Goal: Feedback & Contribution: Leave review/rating

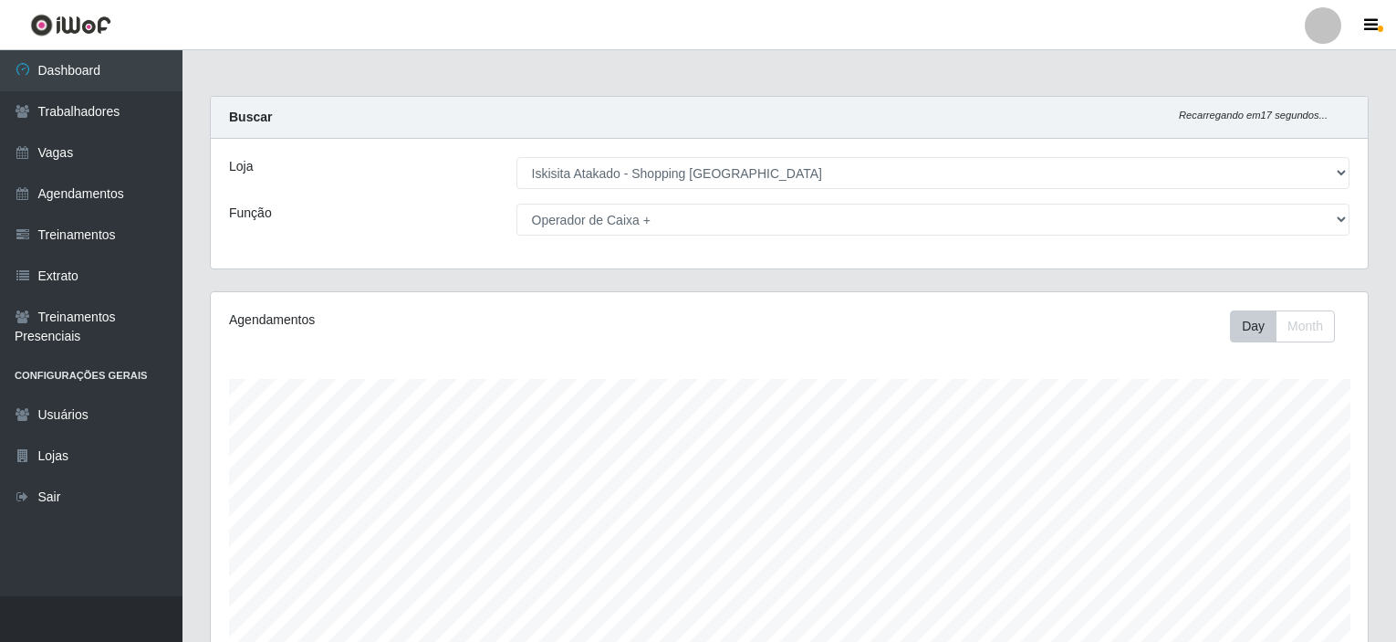
select select "424"
select select "72"
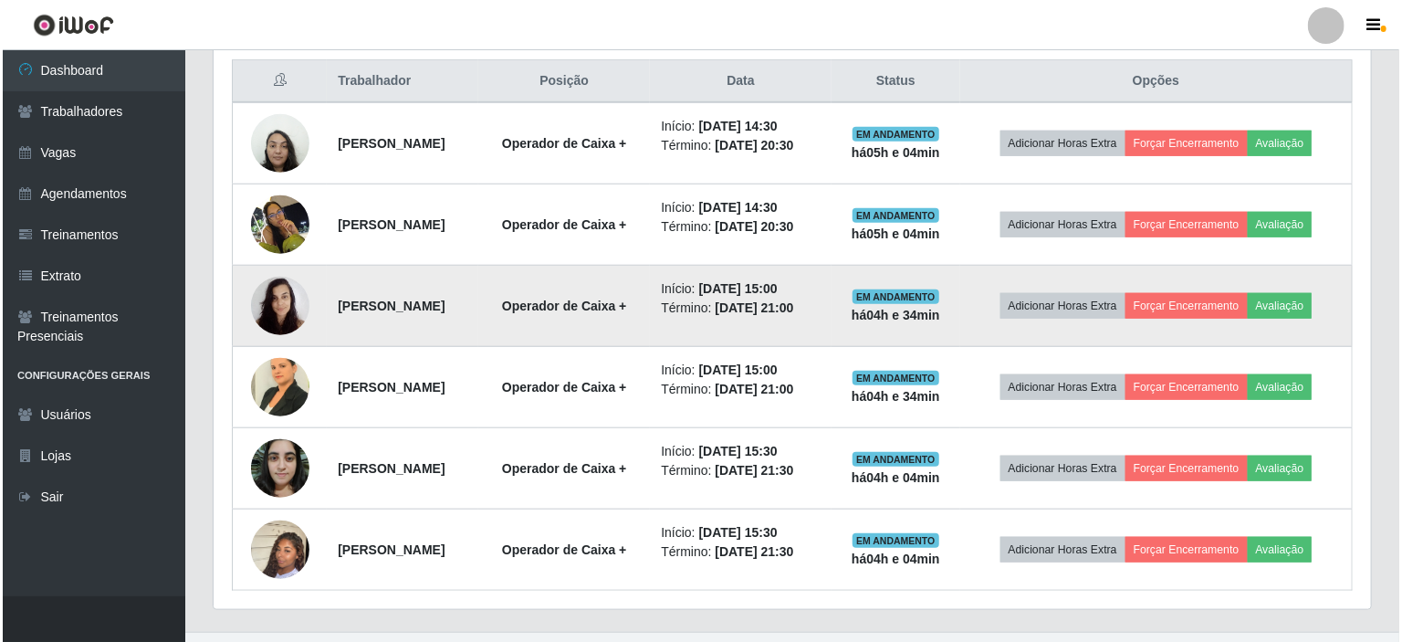
scroll to position [728, 0]
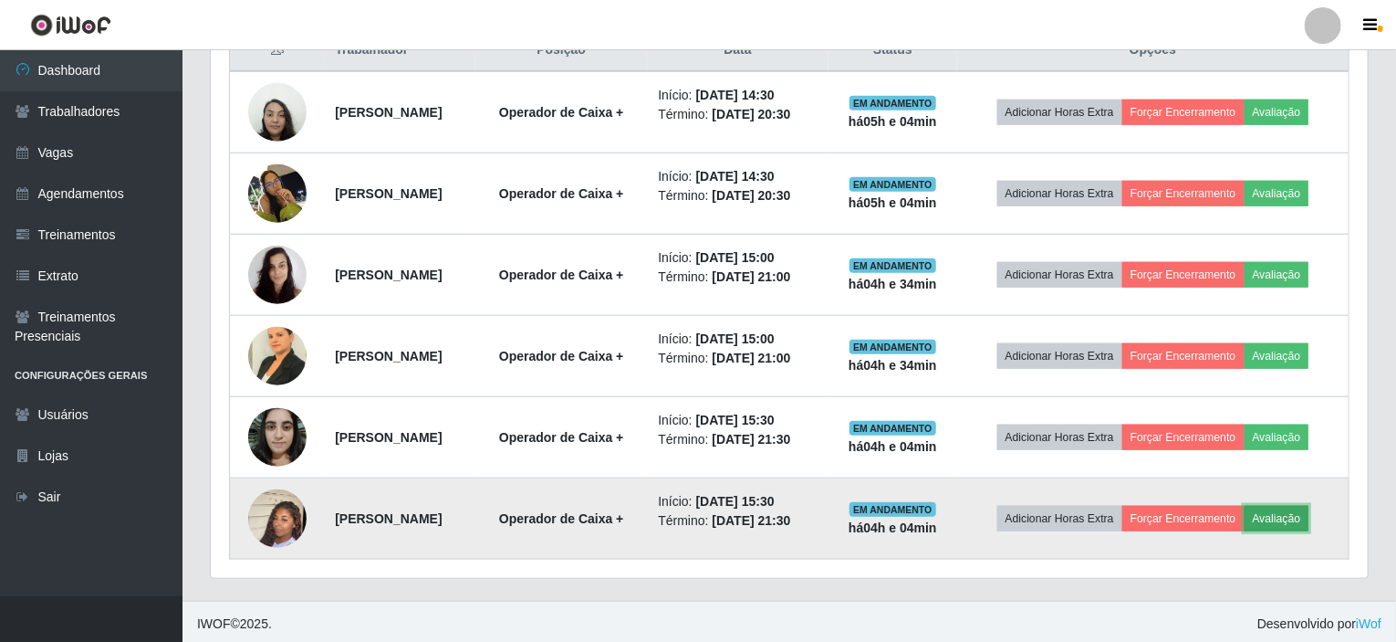
click at [1310, 510] on button "Avaliação" at bounding box center [1277, 519] width 65 height 26
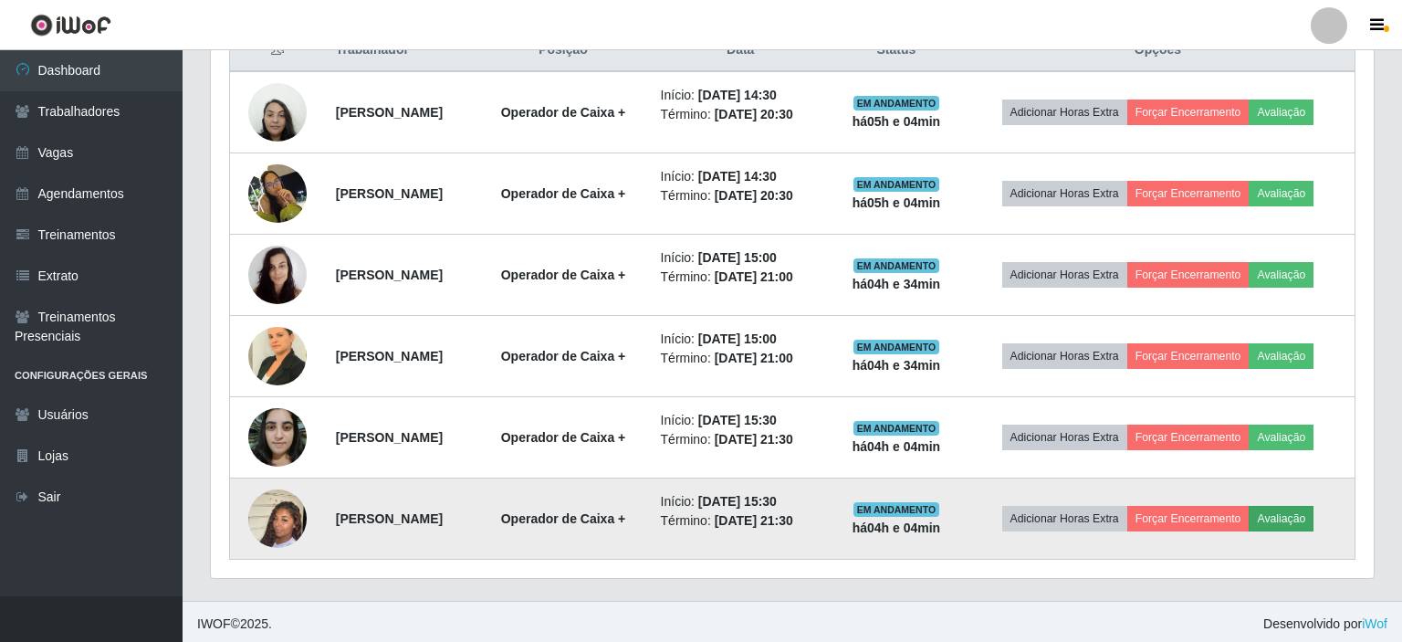
scroll to position [379, 1150]
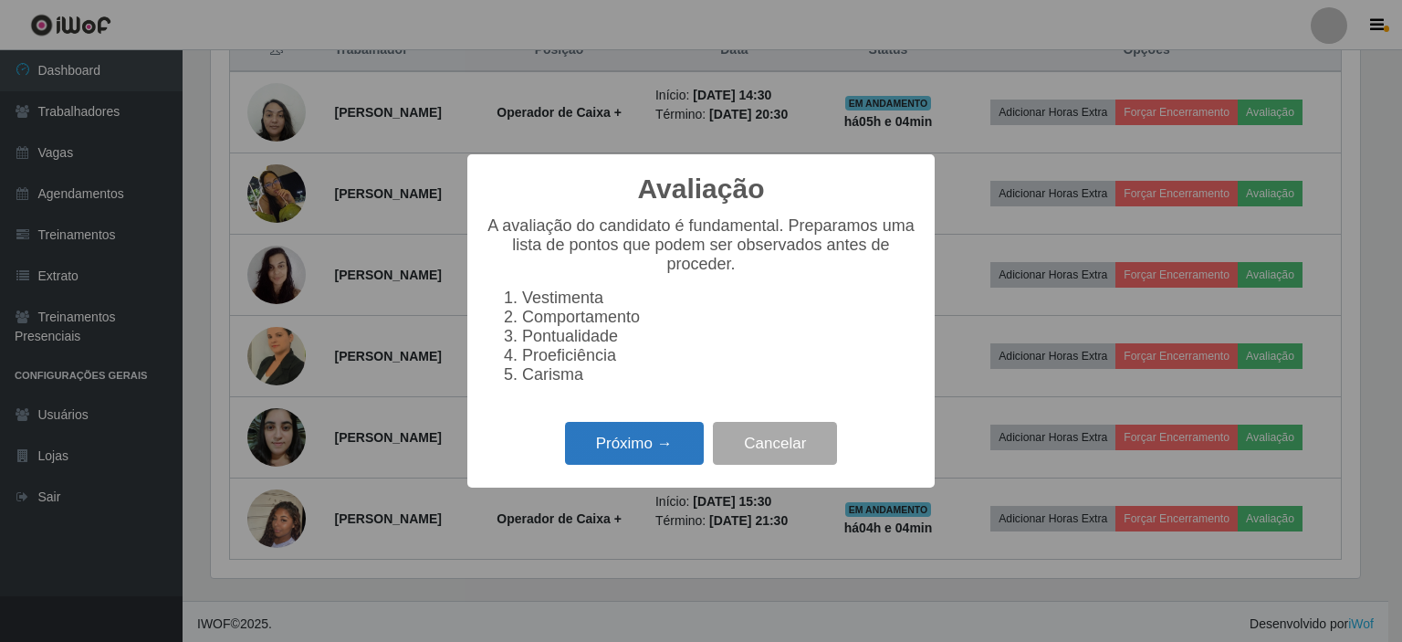
click at [632, 452] on button "Próximo →" at bounding box center [634, 443] width 139 height 43
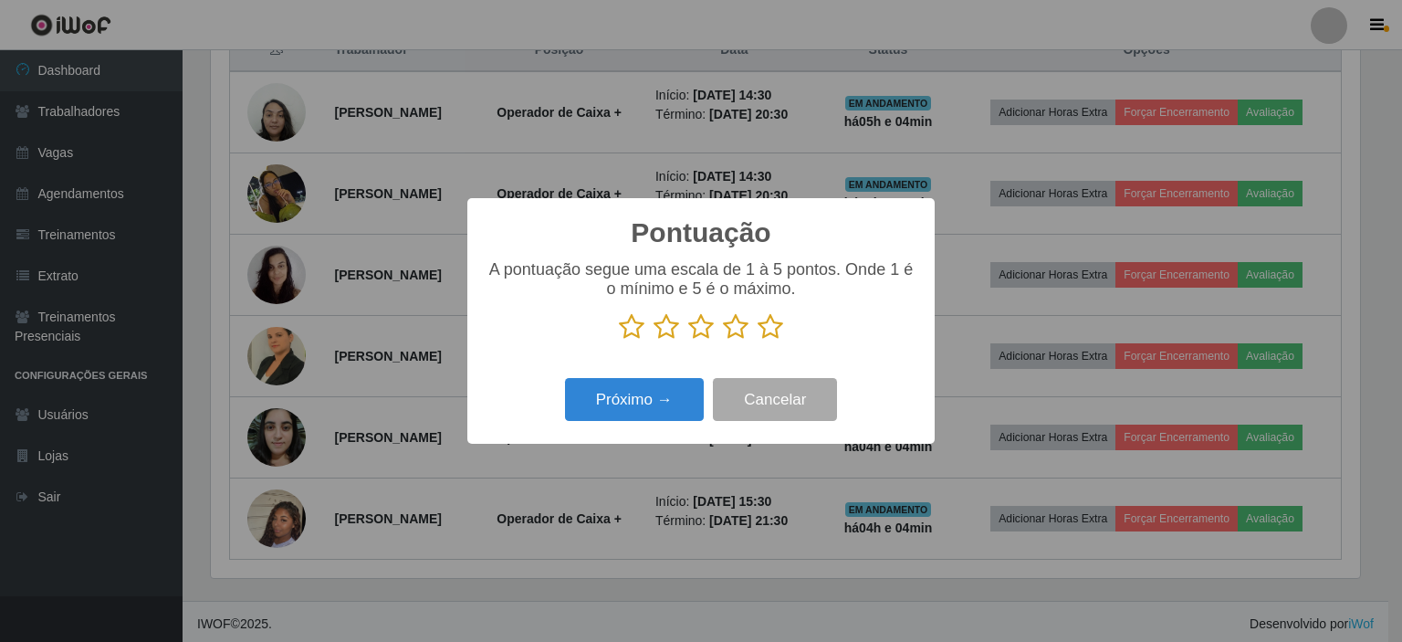
click at [769, 331] on icon at bounding box center [770, 326] width 26 height 27
click at [757, 340] on input "radio" at bounding box center [757, 340] width 0 height 0
click at [614, 398] on button "Próximo →" at bounding box center [634, 399] width 139 height 43
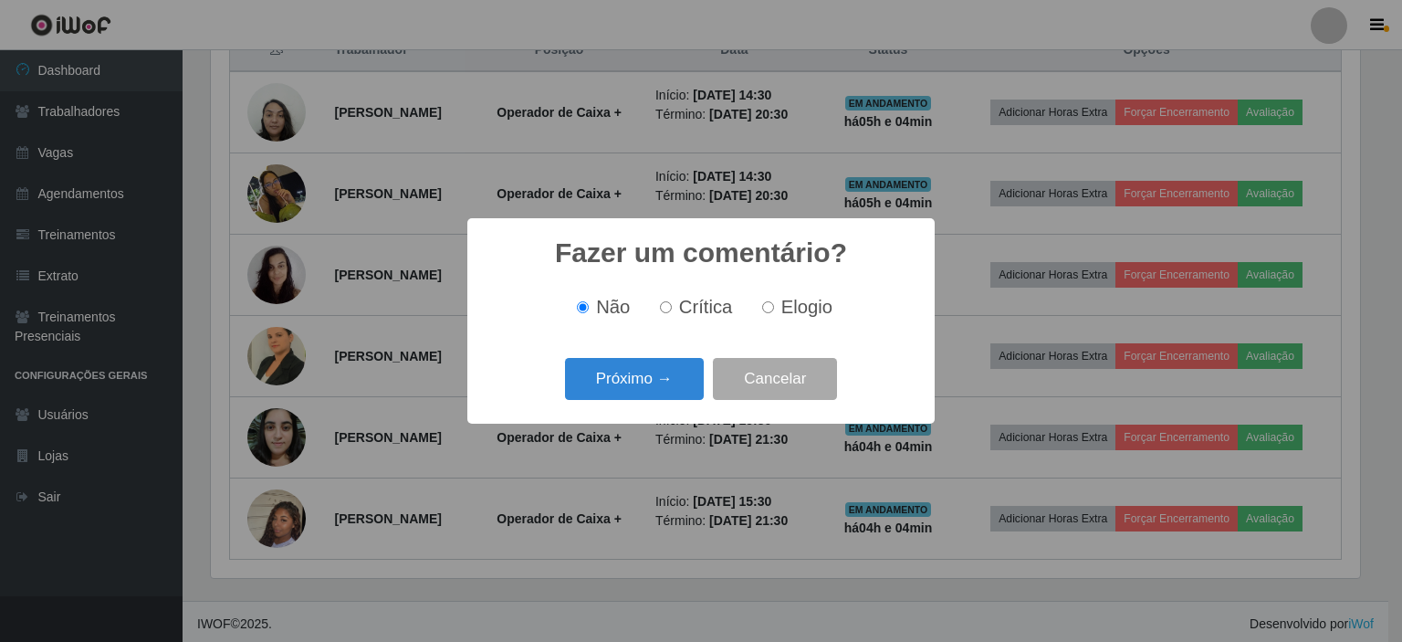
click at [763, 307] on input "Elogio" at bounding box center [768, 307] width 12 height 12
radio input "true"
click at [611, 375] on button "Próximo →" at bounding box center [634, 379] width 139 height 43
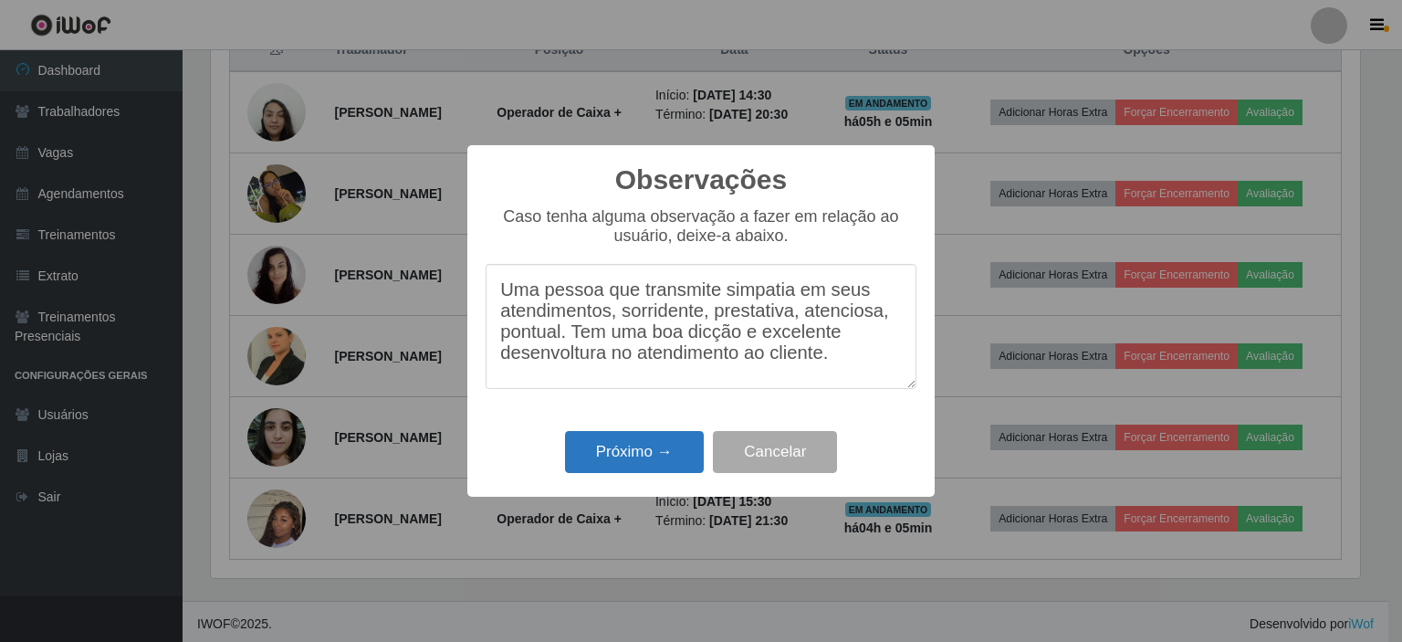
type textarea "Uma pessoa que transmite simpatia em seus atendimentos, sorridente, prestativa,…"
click at [637, 456] on button "Próximo →" at bounding box center [634, 452] width 139 height 43
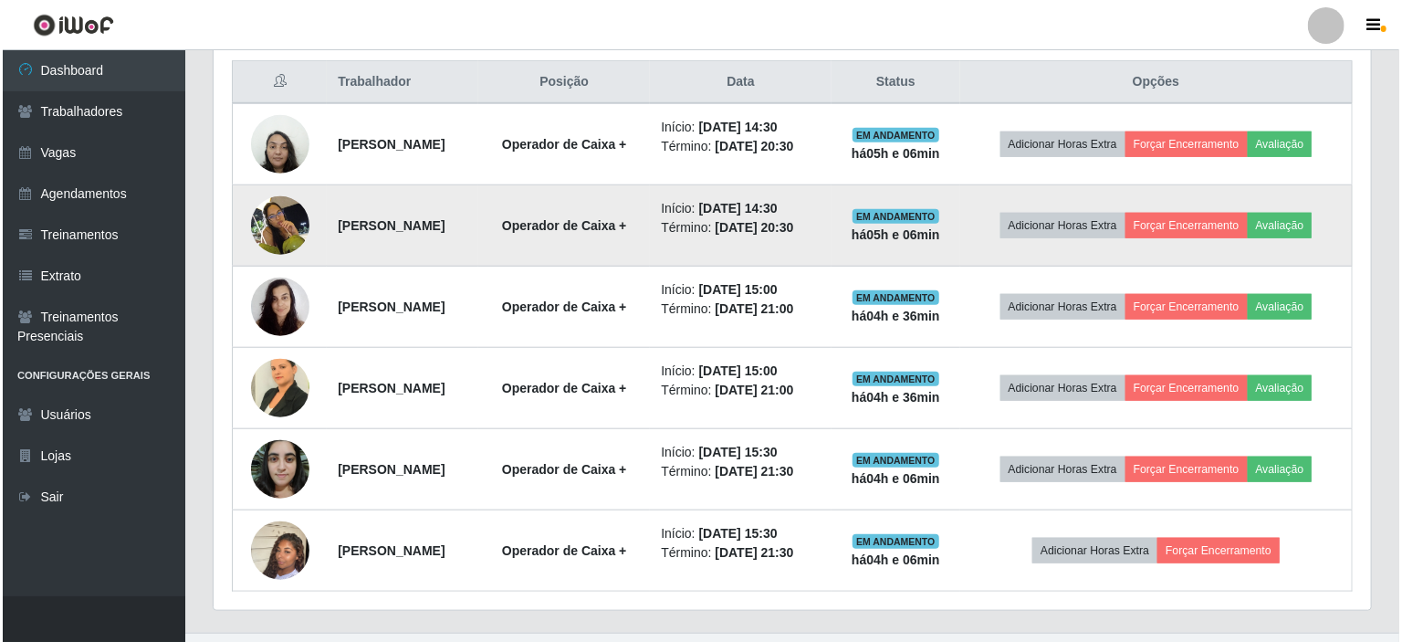
scroll to position [728, 0]
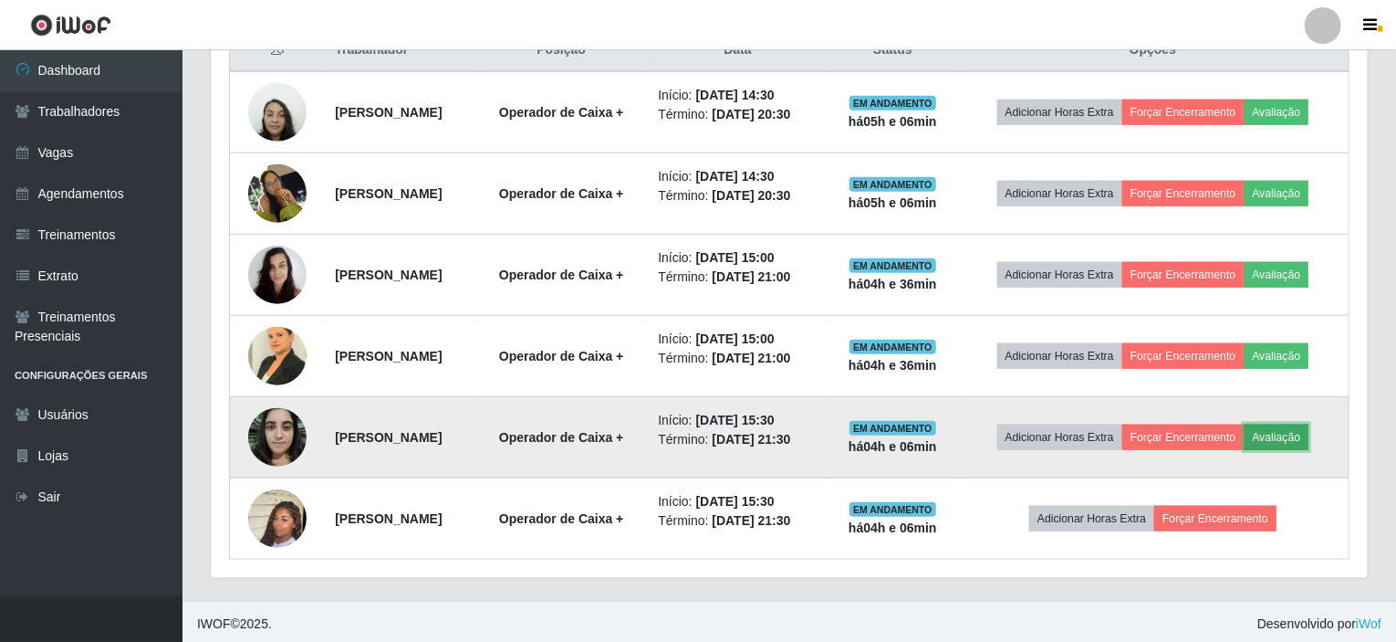
click at [1307, 430] on button "Avaliação" at bounding box center [1277, 437] width 65 height 26
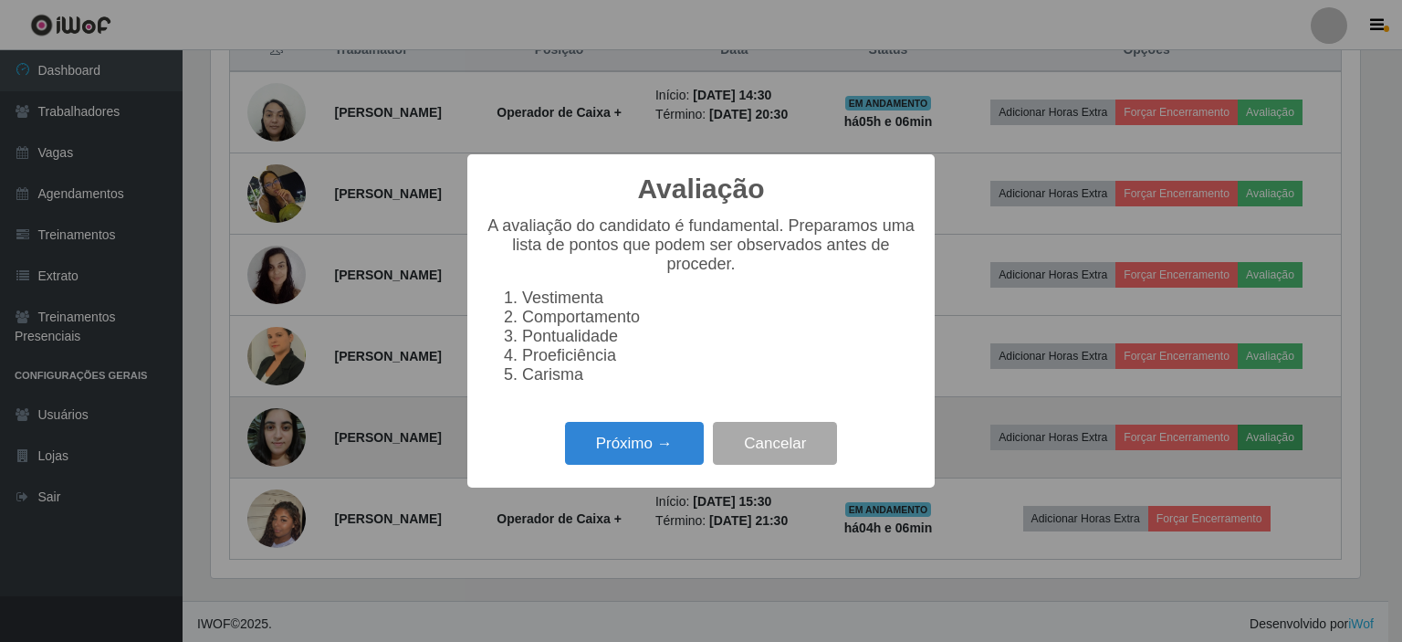
scroll to position [379, 1150]
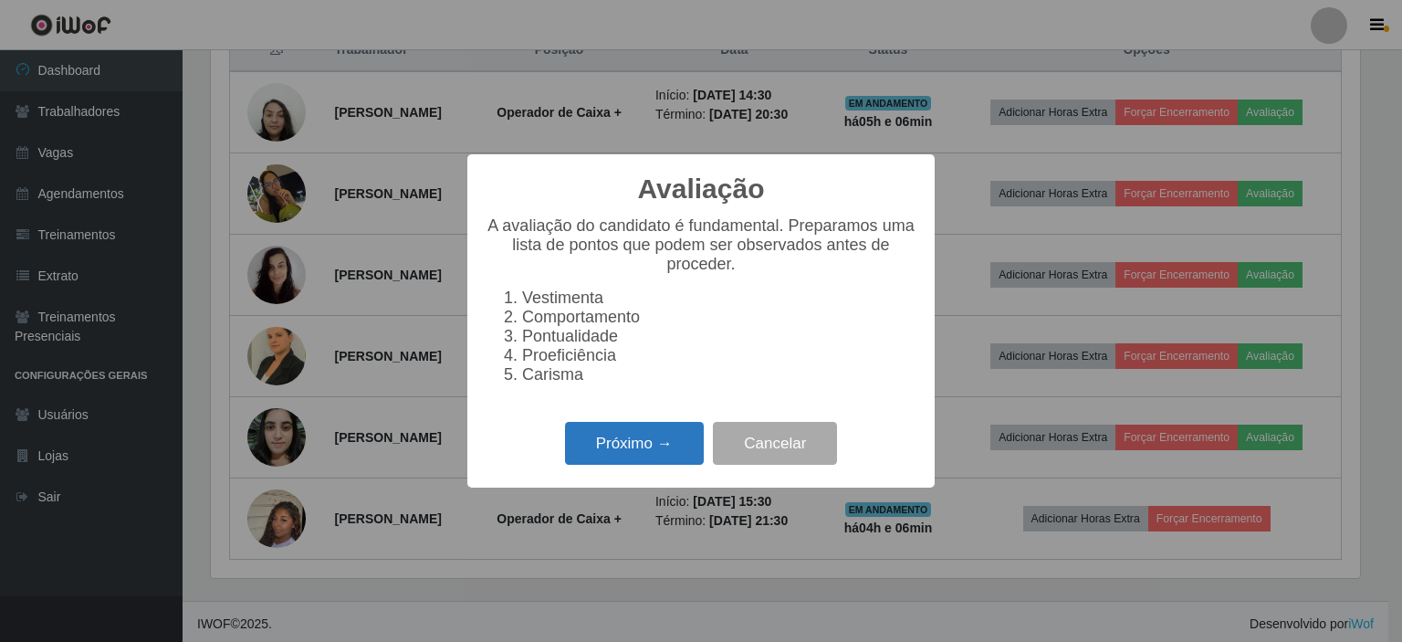
click at [670, 448] on button "Próximo →" at bounding box center [634, 443] width 139 height 43
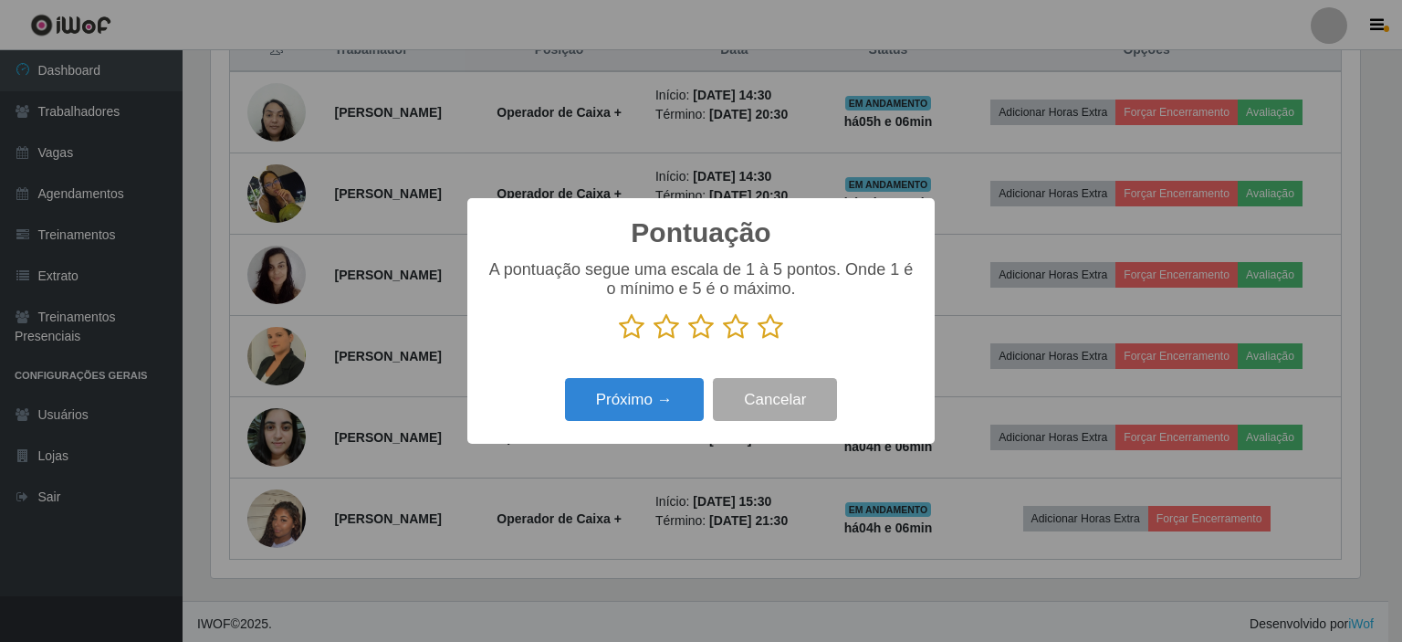
scroll to position [912230, 911459]
click at [705, 334] on icon at bounding box center [701, 326] width 26 height 27
click at [688, 340] on input "radio" at bounding box center [688, 340] width 0 height 0
click at [767, 328] on icon at bounding box center [770, 326] width 26 height 27
click at [757, 340] on input "radio" at bounding box center [757, 340] width 0 height 0
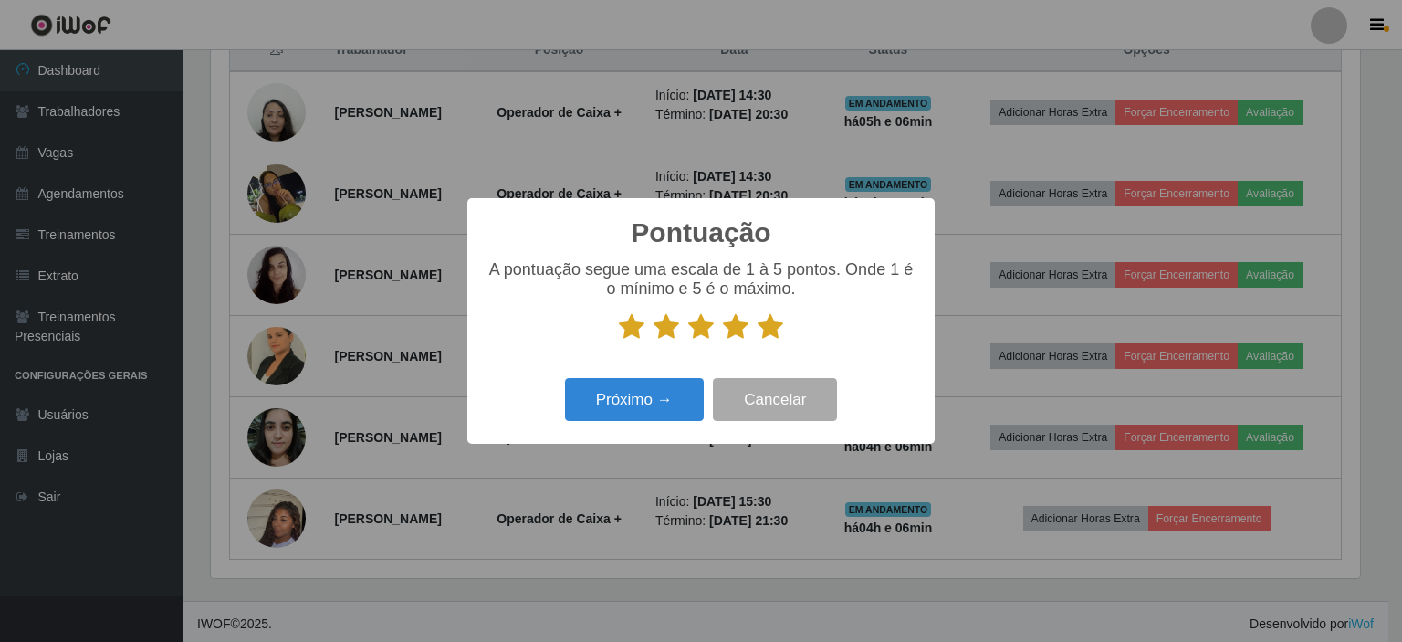
click at [736, 326] on icon at bounding box center [736, 326] width 26 height 27
click at [723, 340] on input "radio" at bounding box center [723, 340] width 0 height 0
click at [729, 331] on icon at bounding box center [736, 326] width 26 height 27
click at [723, 340] on input "radio" at bounding box center [723, 340] width 0 height 0
click at [644, 405] on button "Próximo →" at bounding box center [634, 399] width 139 height 43
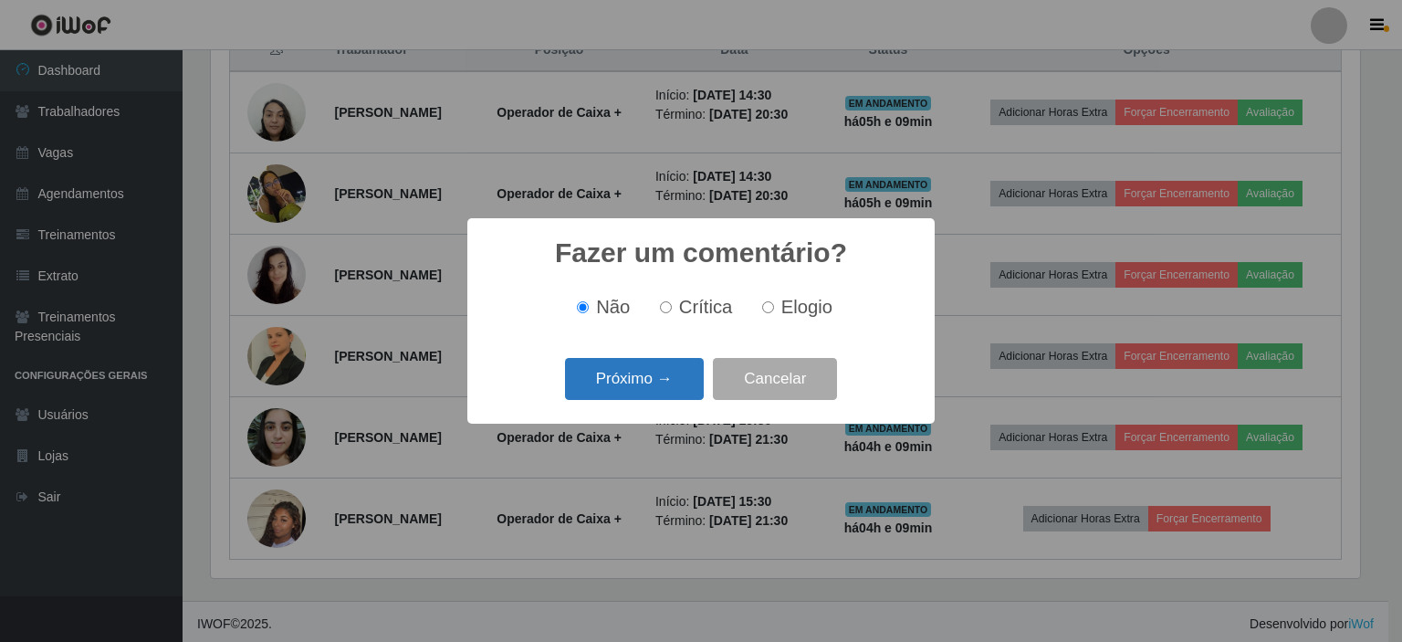
click at [637, 381] on button "Próximo →" at bounding box center [634, 379] width 139 height 43
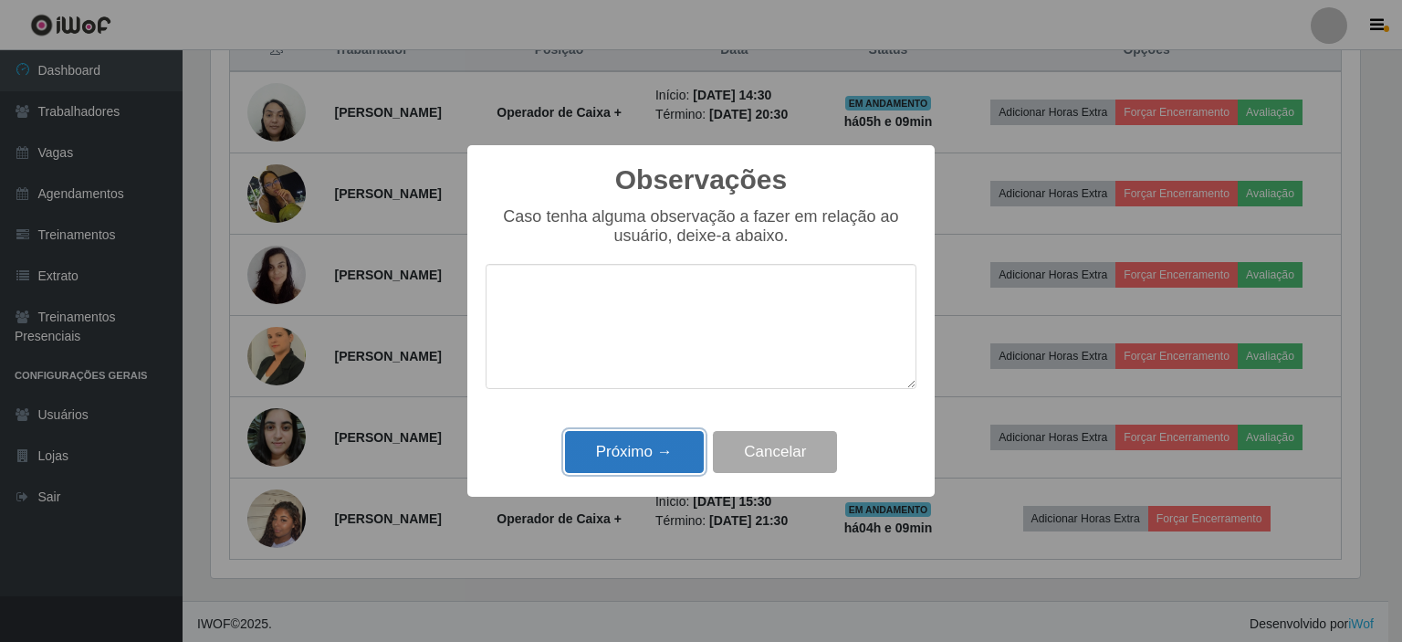
click at [627, 458] on button "Próximo →" at bounding box center [634, 452] width 139 height 43
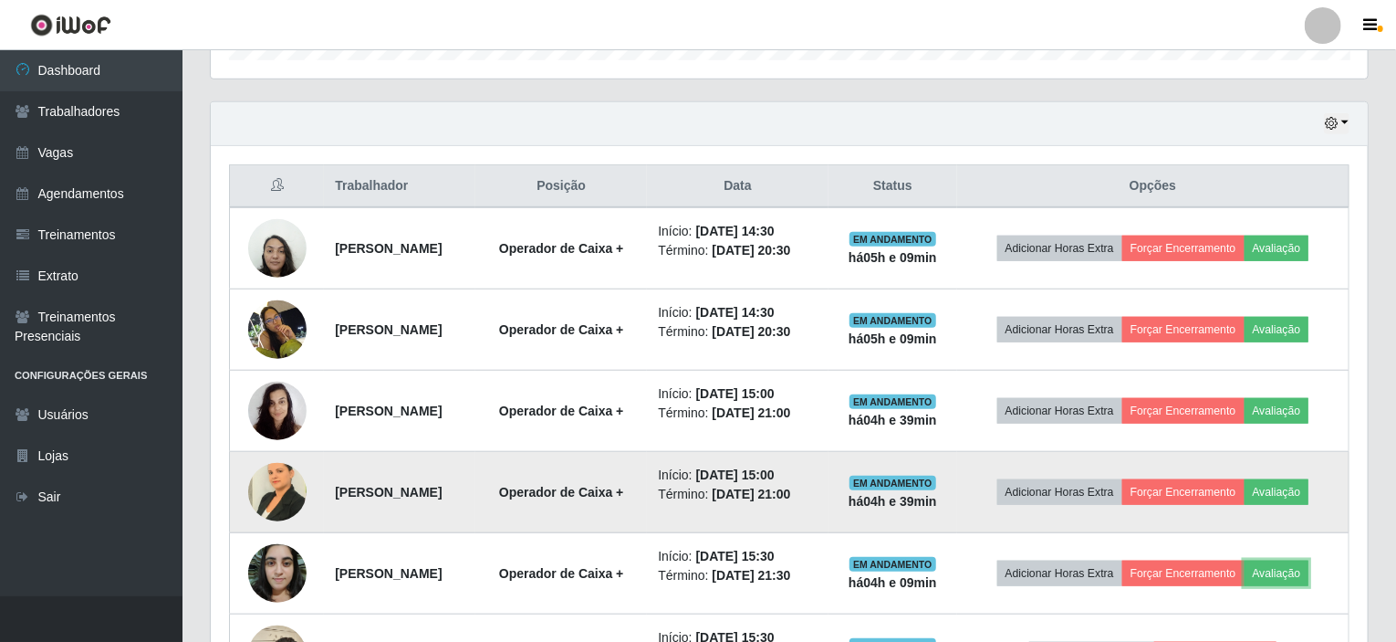
scroll to position [546, 0]
